Goal: Task Accomplishment & Management: Manage account settings

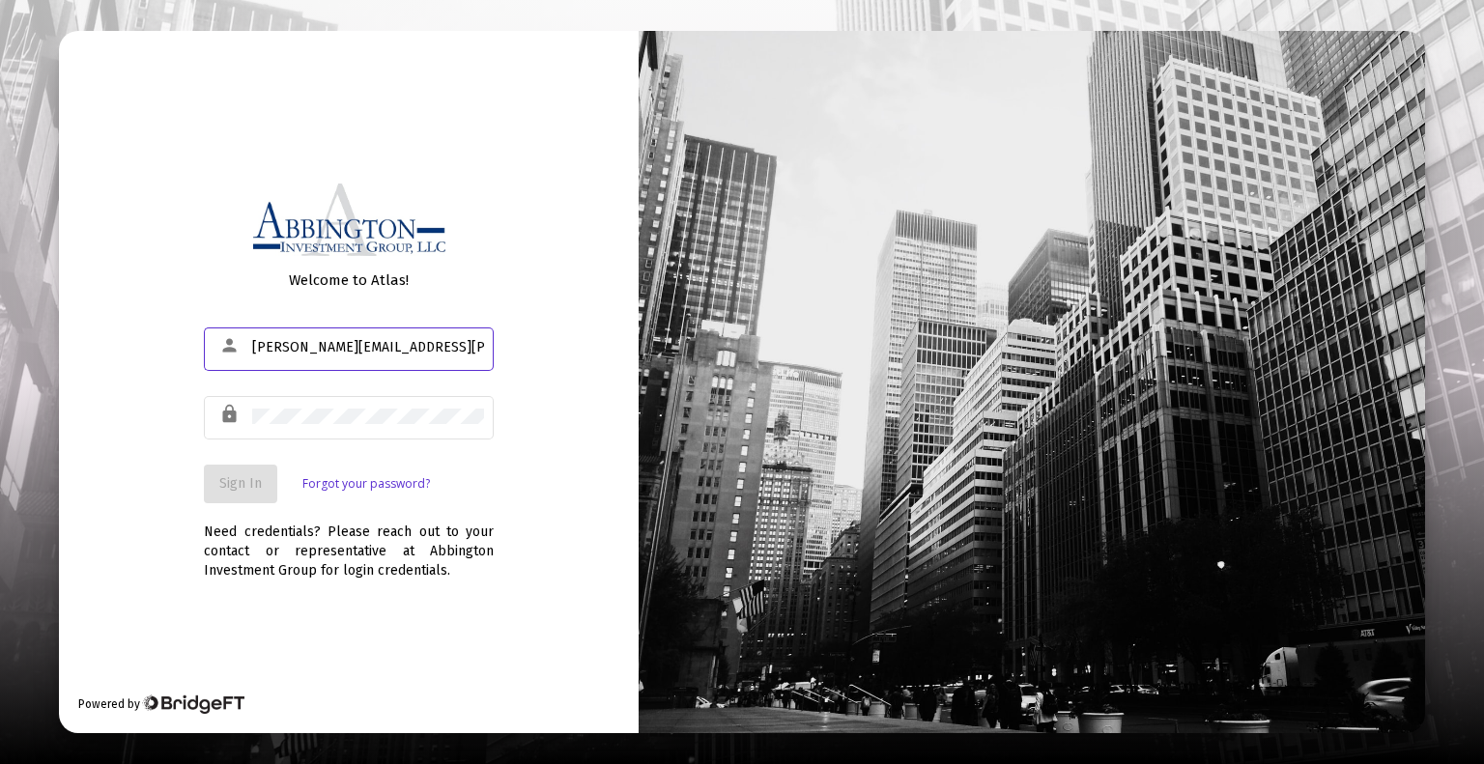
type input "[PERSON_NAME][EMAIL_ADDRESS][PERSON_NAME][DOMAIN_NAME]"
drag, startPoint x: 302, startPoint y: 430, endPoint x: 276, endPoint y: 403, distance: 37.6
click at [276, 403] on div at bounding box center [368, 415] width 232 height 47
click at [242, 474] on button "Sign In" at bounding box center [240, 484] width 73 height 39
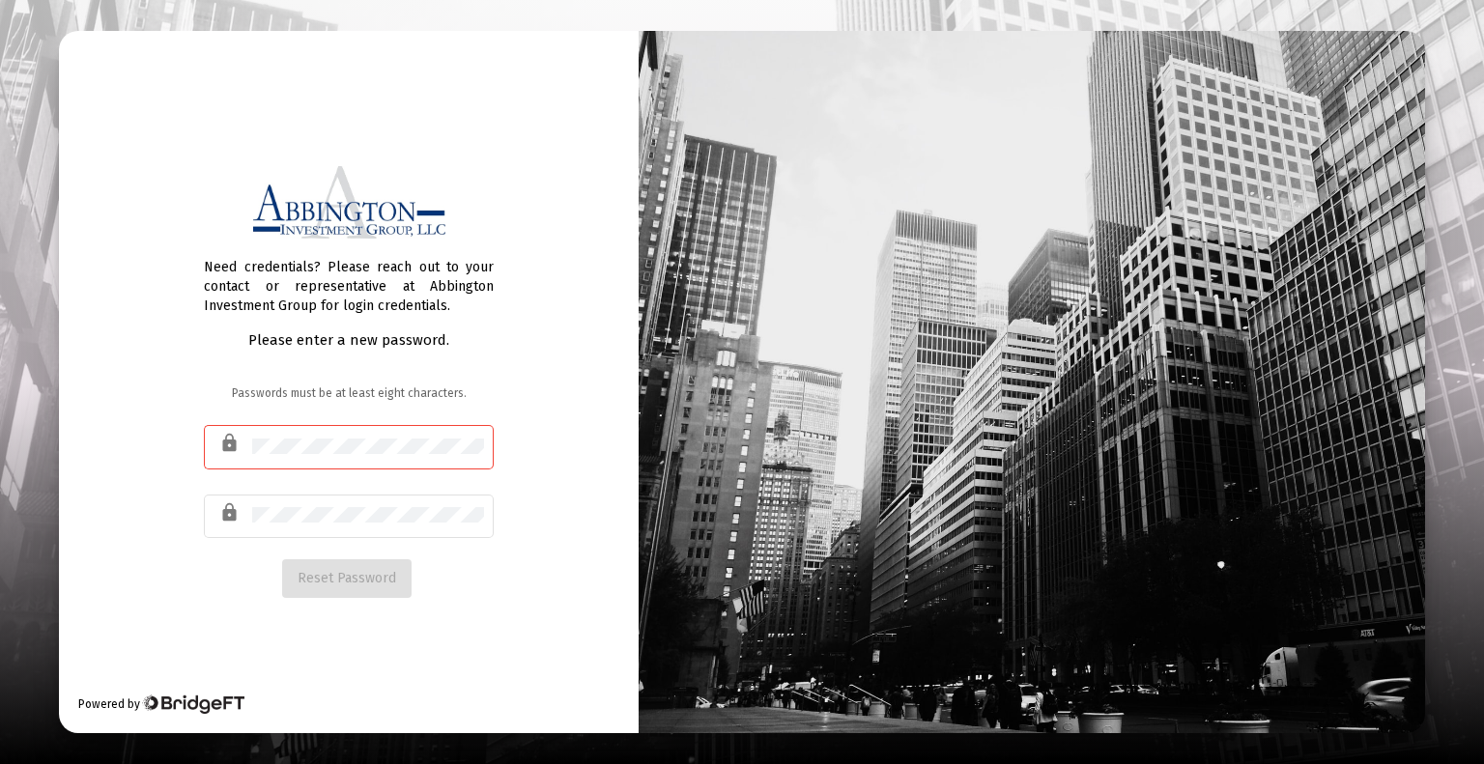
click at [316, 436] on div at bounding box center [368, 445] width 232 height 47
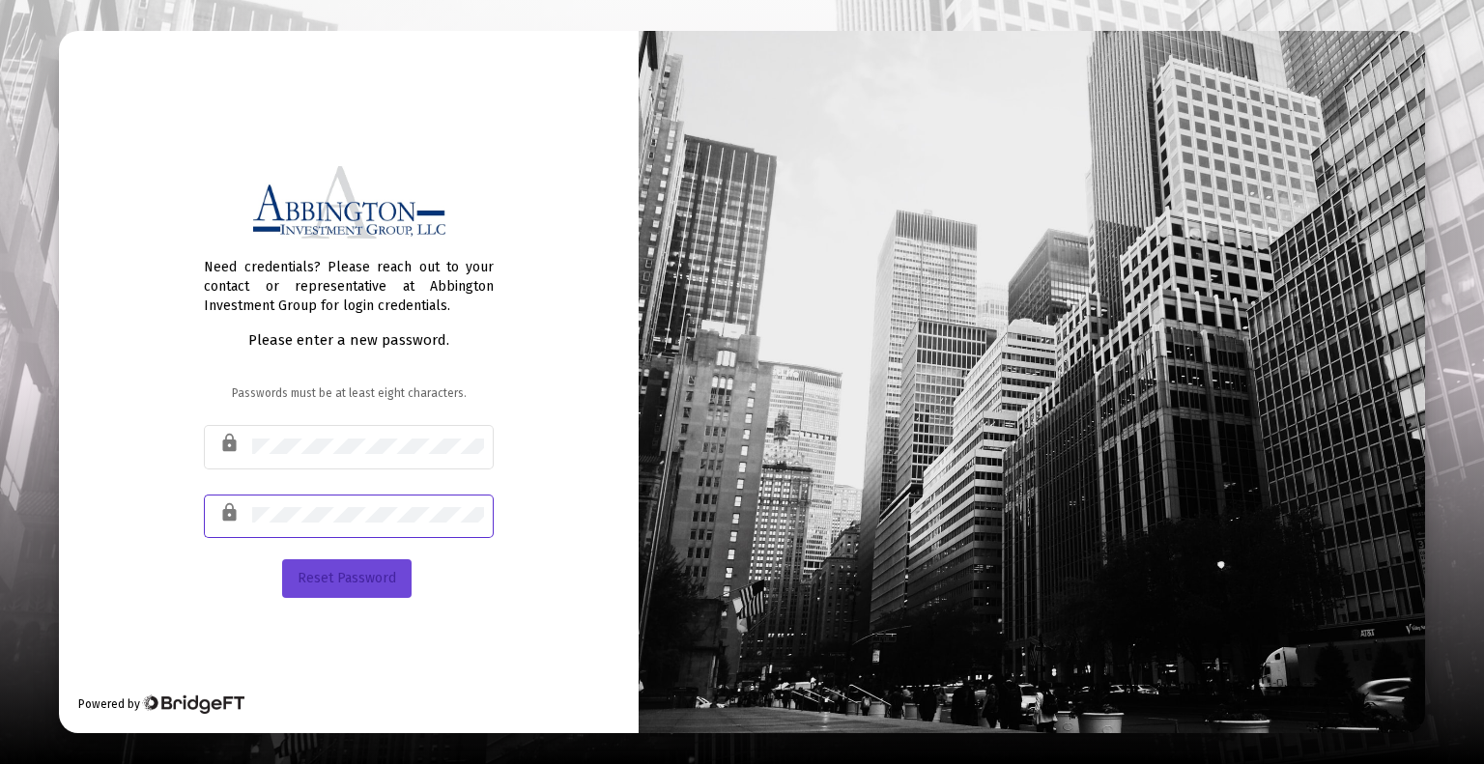
click at [343, 582] on span "Reset Password" at bounding box center [347, 578] width 99 height 16
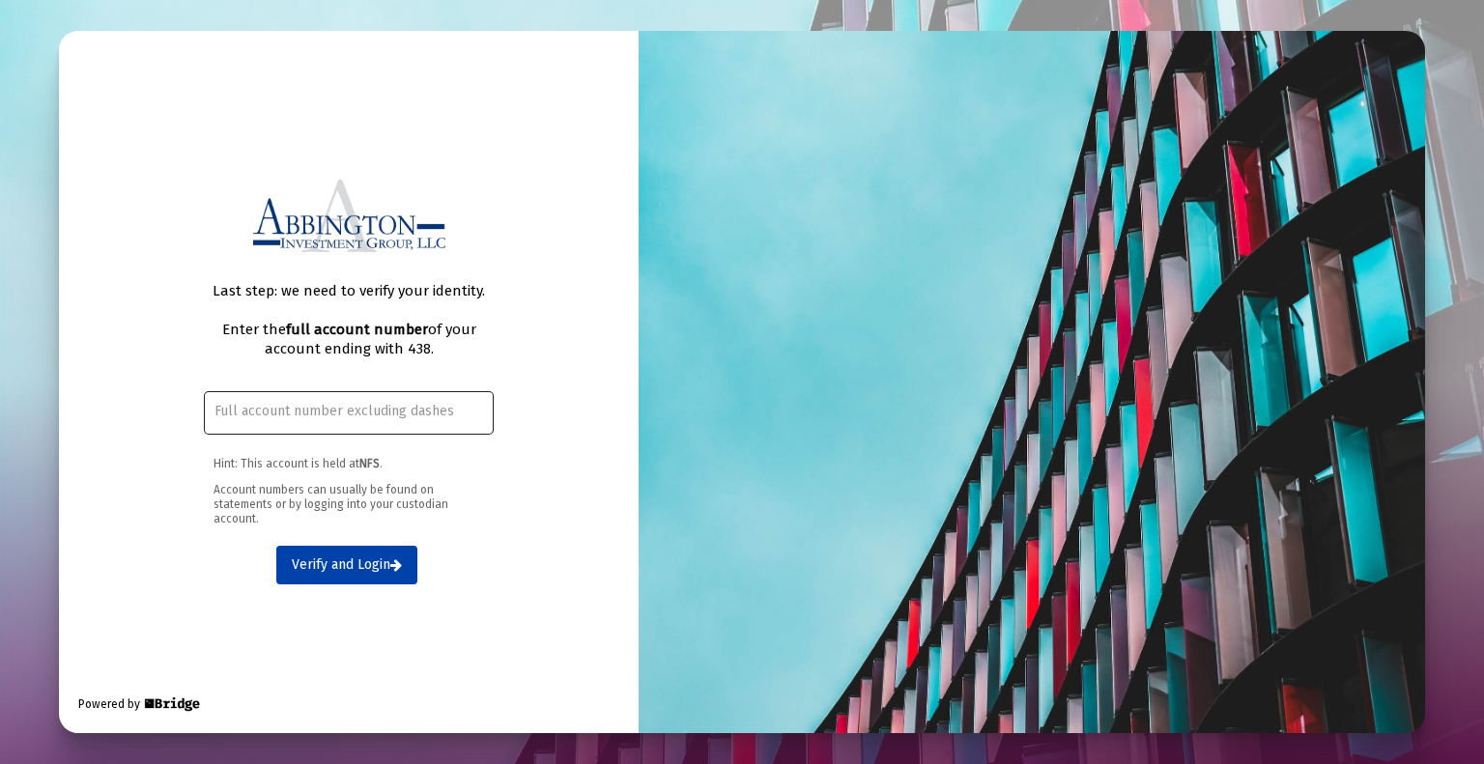
click at [420, 409] on input "text" at bounding box center [349, 411] width 270 height 15
type input "637811438"
click at [342, 559] on span "Verify and Login" at bounding box center [347, 564] width 110 height 16
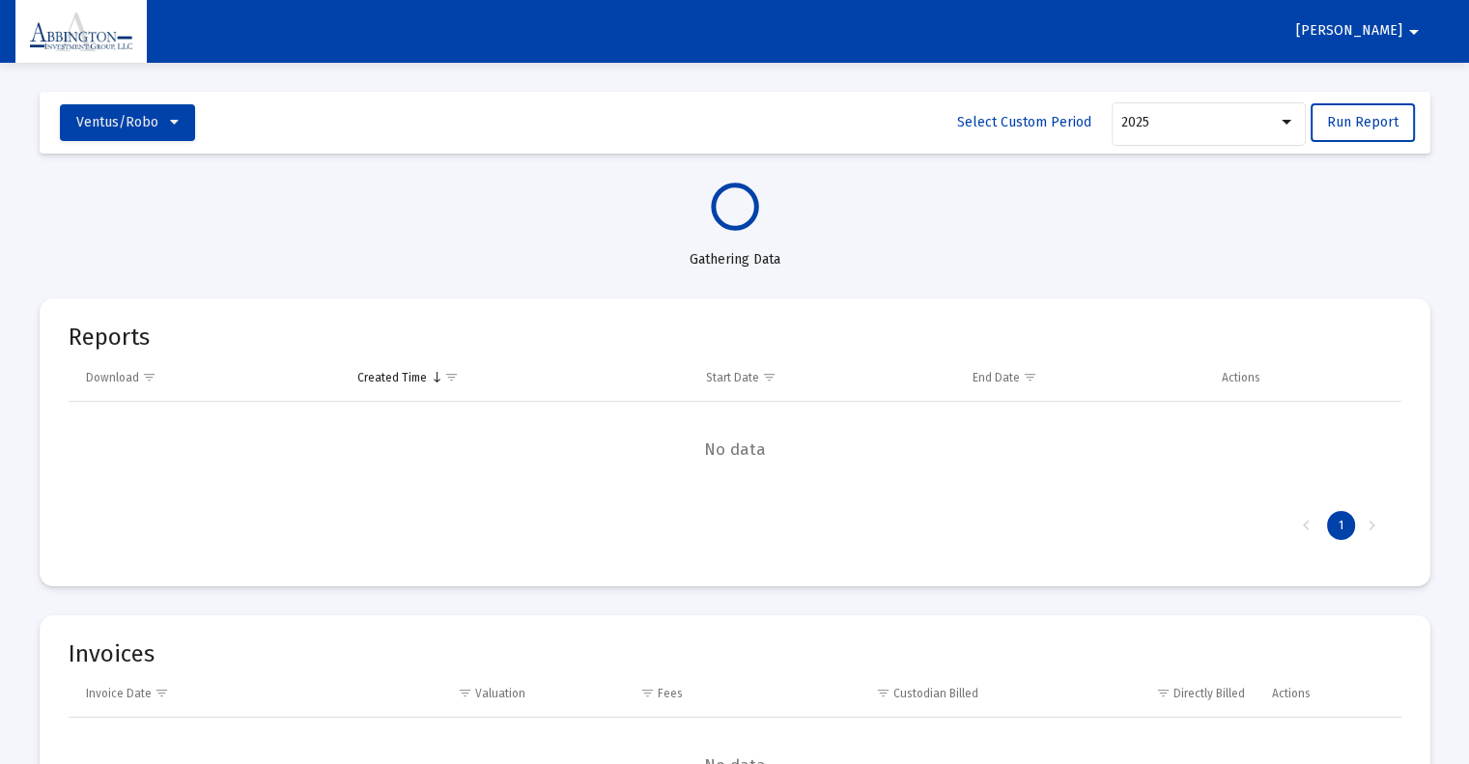
select select "View all"
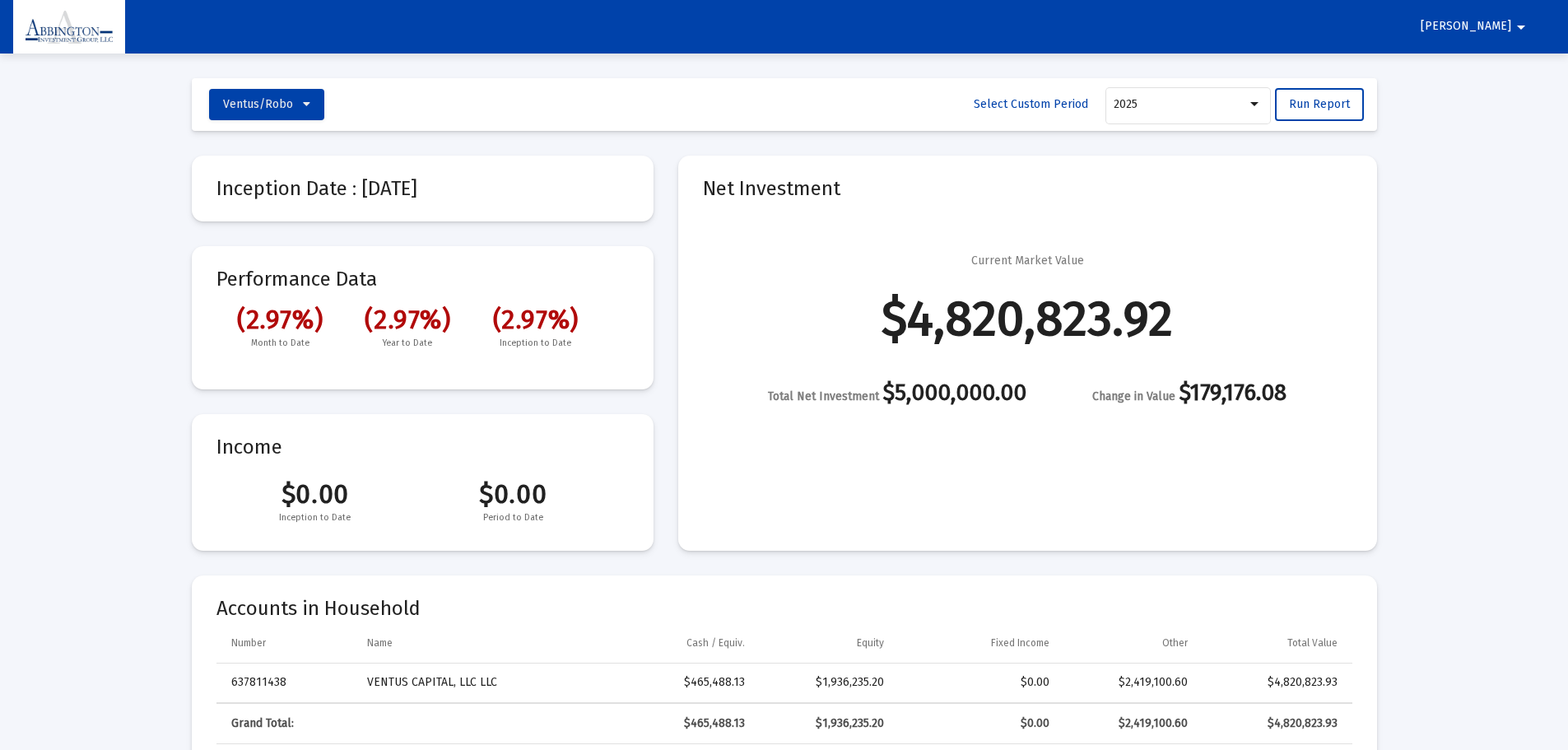
click at [1503, 20] on span "[PERSON_NAME]" at bounding box center [1466, 26] width 90 height 14
click at [1515, 72] on button "Logout" at bounding box center [1521, 70] width 92 height 39
